Goal: Information Seeking & Learning: Learn about a topic

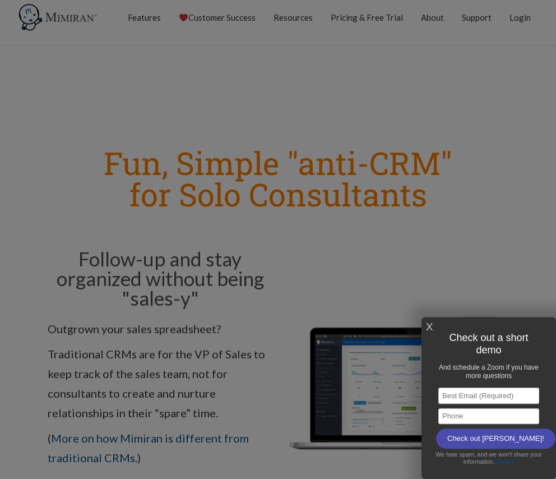
scroll to position [15, 0]
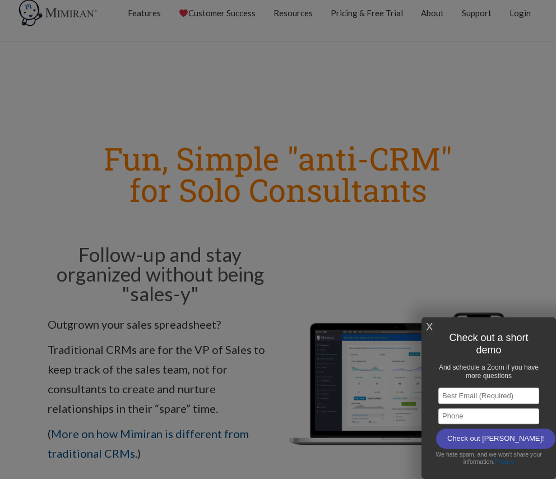
click at [432, 326] on link "X" at bounding box center [429, 327] width 7 height 19
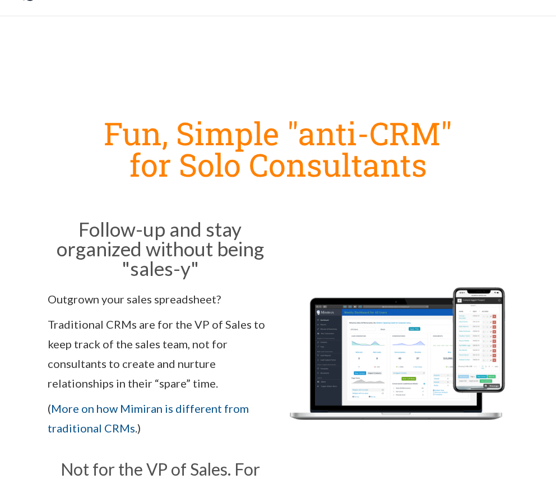
scroll to position [41, 0]
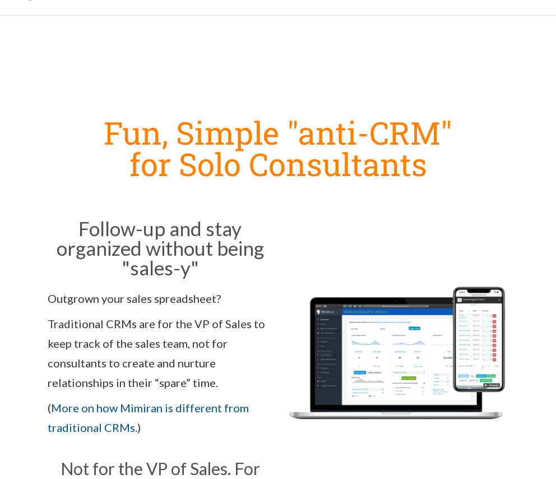
click at [377, 340] on img at bounding box center [396, 364] width 225 height 169
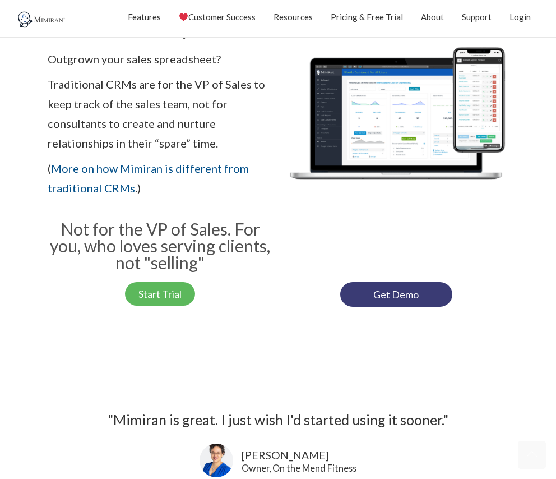
scroll to position [306, 0]
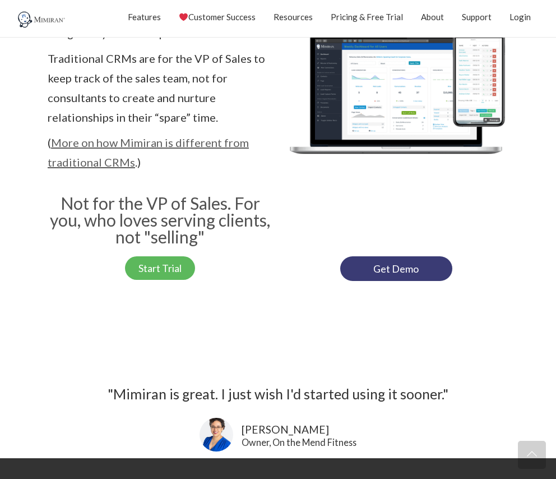
click at [213, 149] on link "More on how Mimiran is different from traditional CRMs" at bounding box center [148, 152] width 201 height 33
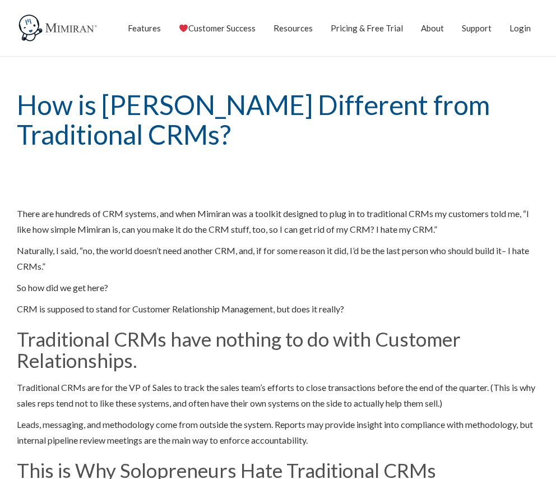
click at [73, 30] on img at bounding box center [59, 28] width 84 height 28
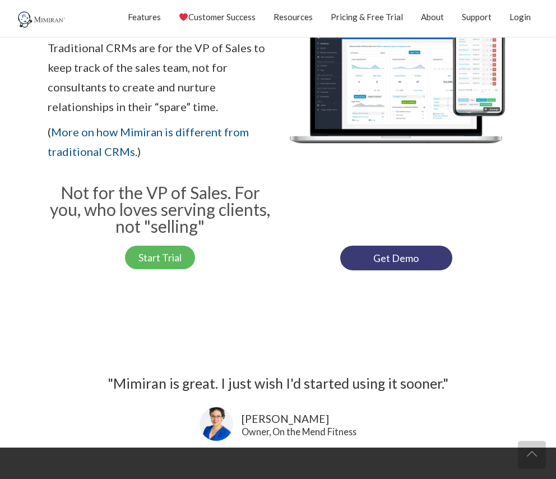
scroll to position [330, 0]
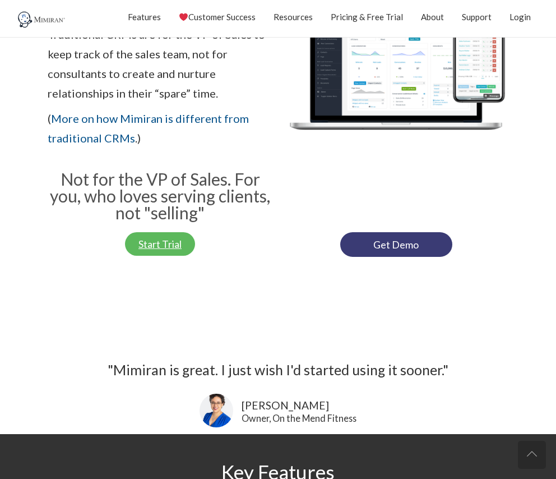
click at [141, 246] on span "Start Trial" at bounding box center [159, 244] width 43 height 10
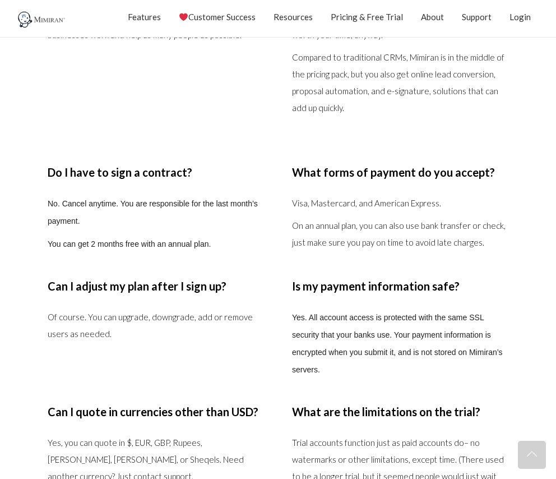
scroll to position [2644, 0]
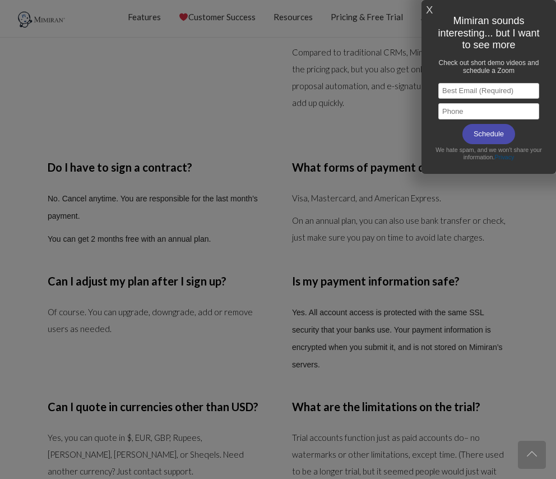
click at [434, 13] on h1 "Mimiran sounds interesting... but I want to see more" at bounding box center [488, 33] width 111 height 43
click at [432, 11] on link "X" at bounding box center [429, 10] width 7 height 19
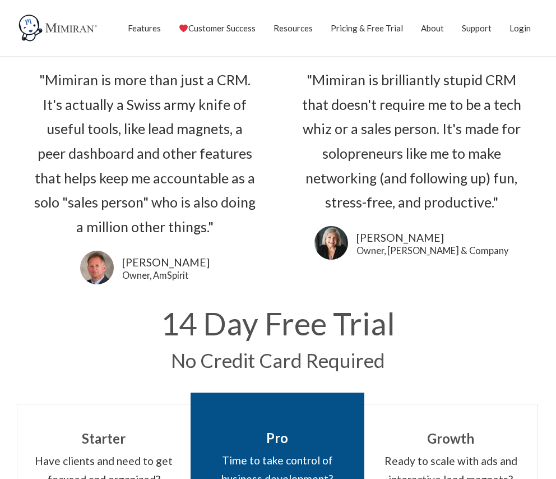
scroll to position [1, 0]
click at [363, 21] on link "Pricing & Free Trial" at bounding box center [367, 27] width 72 height 28
click at [351, 31] on link "Pricing & Free Trial" at bounding box center [367, 28] width 72 height 28
click at [424, 23] on link "About" at bounding box center [432, 28] width 23 height 28
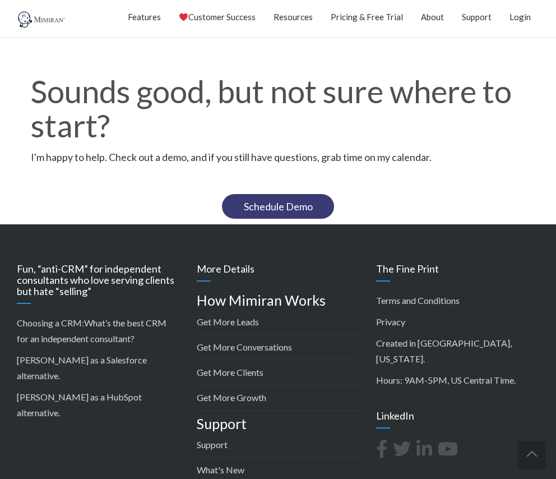
scroll to position [1146, 0]
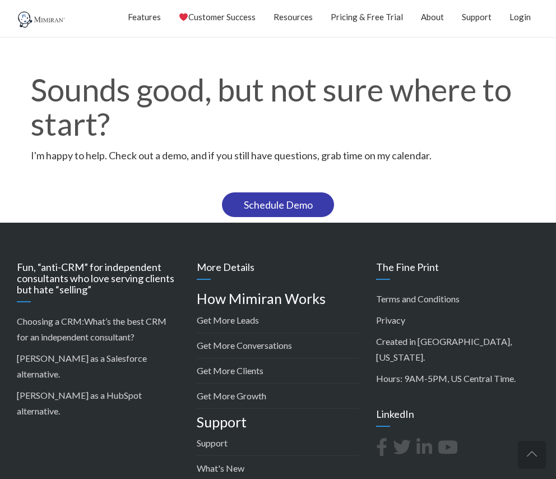
click at [290, 211] on link "Schedule Demo" at bounding box center [278, 204] width 112 height 25
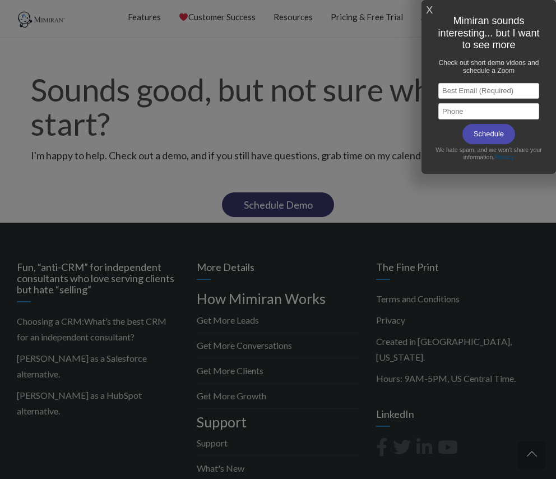
click at [426, 8] on div "X Mimiran sounds interesting... but I want to see more Check out short demo vid…" at bounding box center [489, 87] width 135 height 174
click at [430, 10] on link "X" at bounding box center [429, 10] width 7 height 19
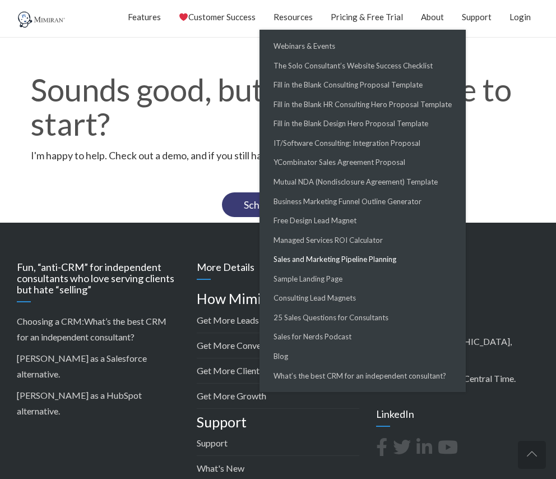
click at [292, 256] on link "Sales and Marketing Pipeline Planning" at bounding box center [362, 259] width 201 height 20
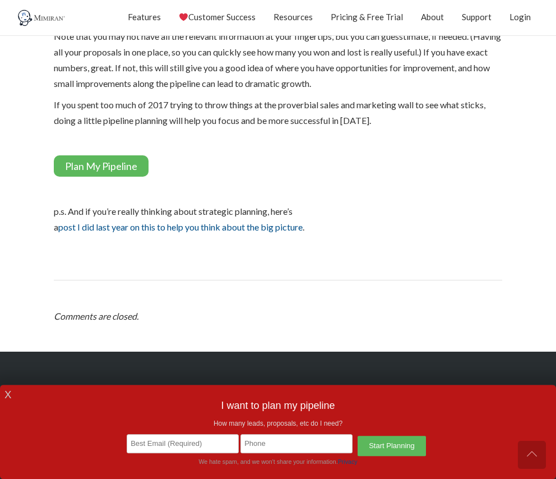
scroll to position [547, 0]
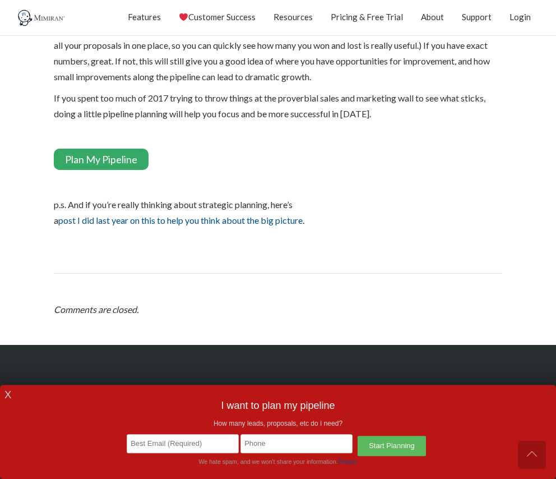
click at [127, 154] on link "Plan My Pipeline" at bounding box center [101, 159] width 95 height 21
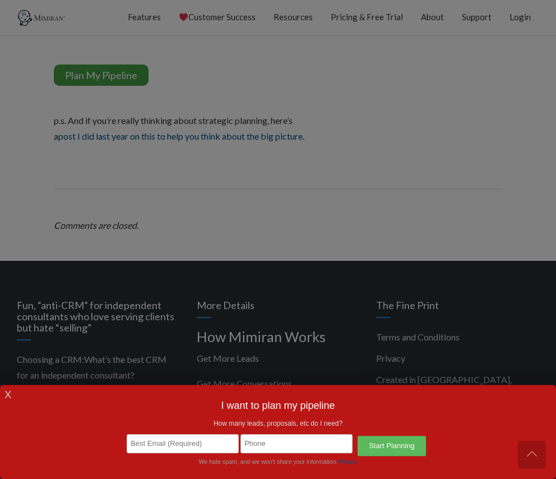
scroll to position [637, 0]
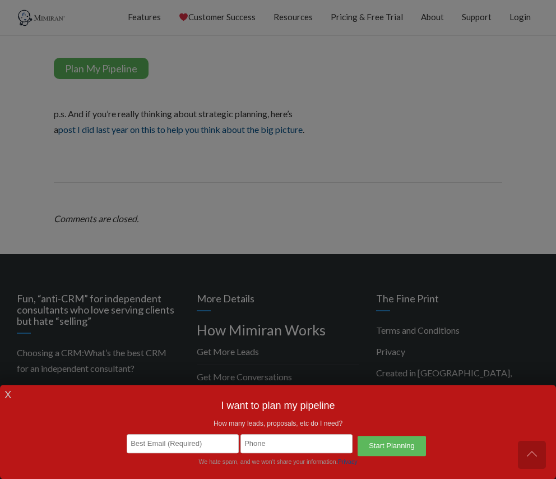
click at [10, 395] on link "X" at bounding box center [7, 395] width 7 height 19
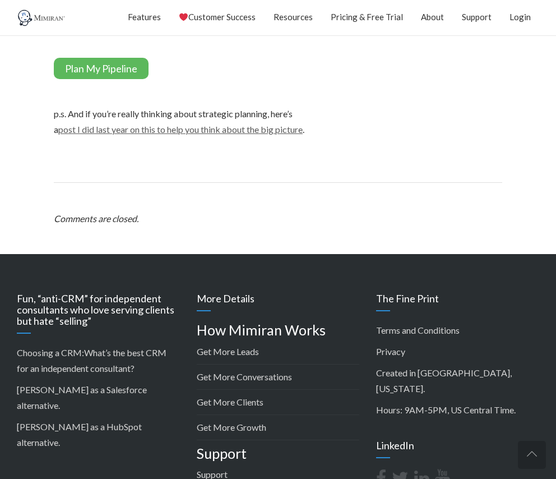
click at [228, 132] on link "post I did last year on this to help you think about the big picture" at bounding box center [180, 129] width 244 height 11
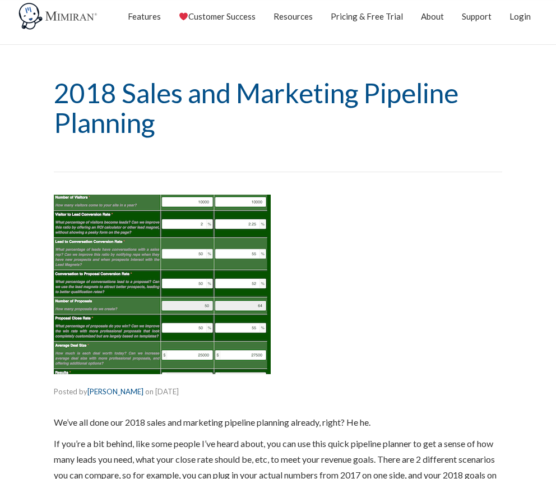
scroll to position [0, 0]
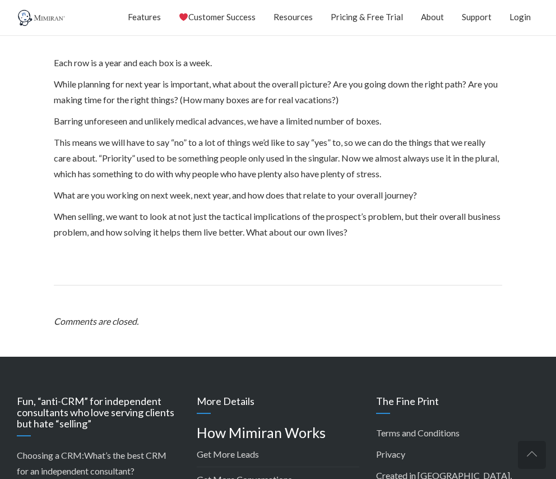
scroll to position [858, 0]
